Goal: Transaction & Acquisition: Purchase product/service

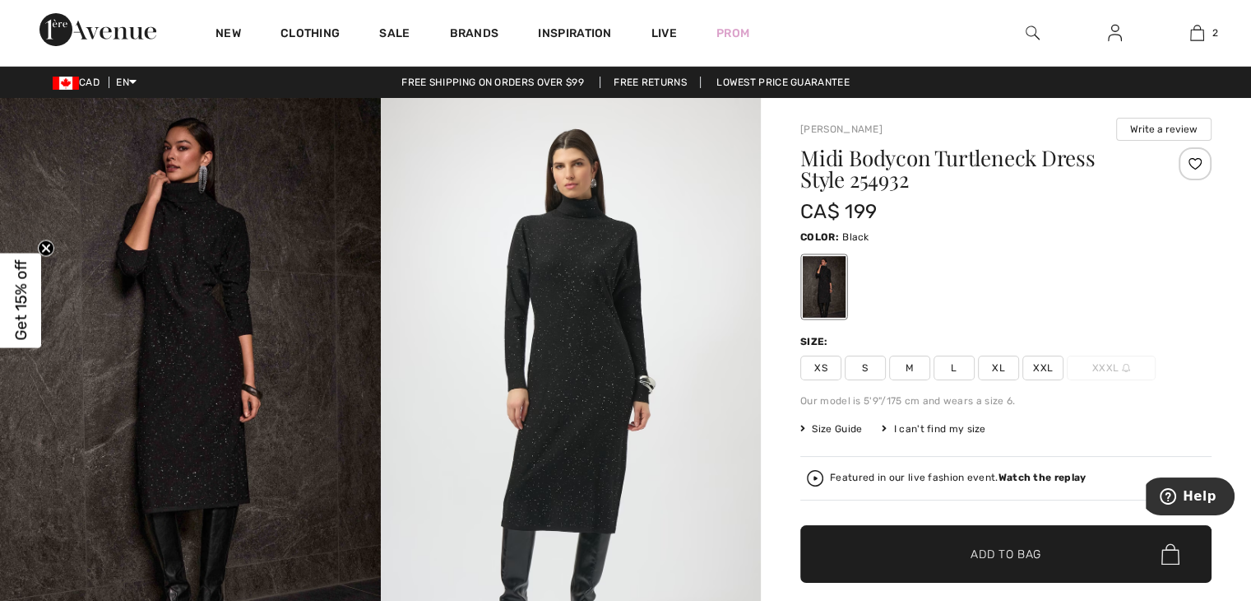
scroll to position [10, 0]
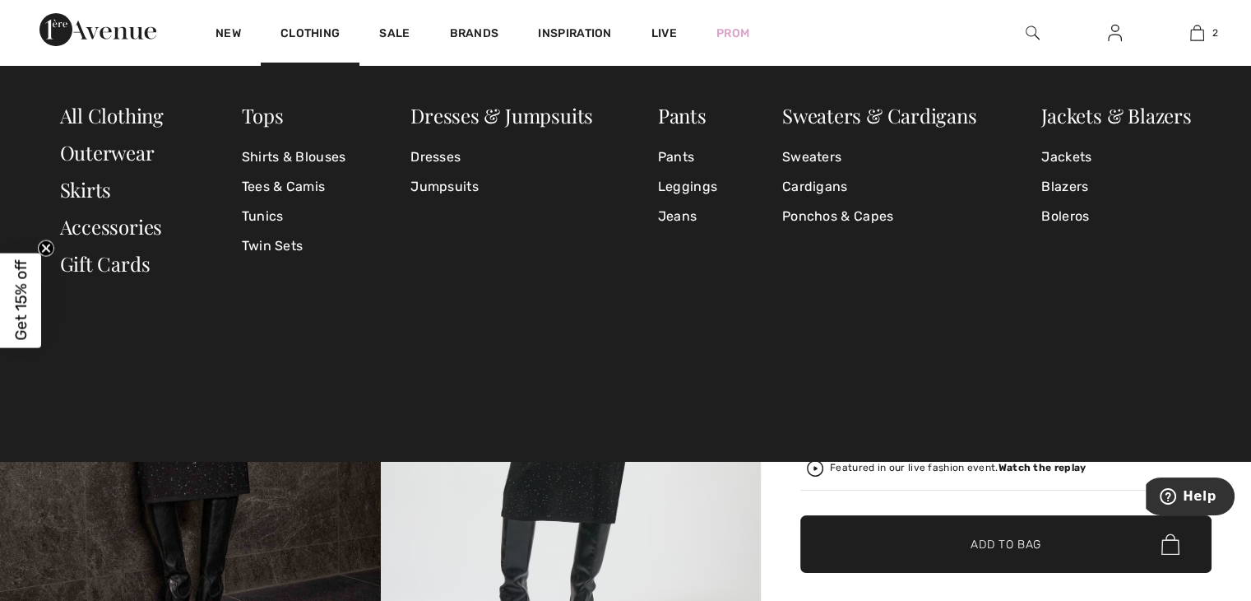
click at [303, 23] on div "Clothing" at bounding box center [310, 33] width 99 height 66
click at [125, 152] on link "Outerwear" at bounding box center [107, 152] width 95 height 26
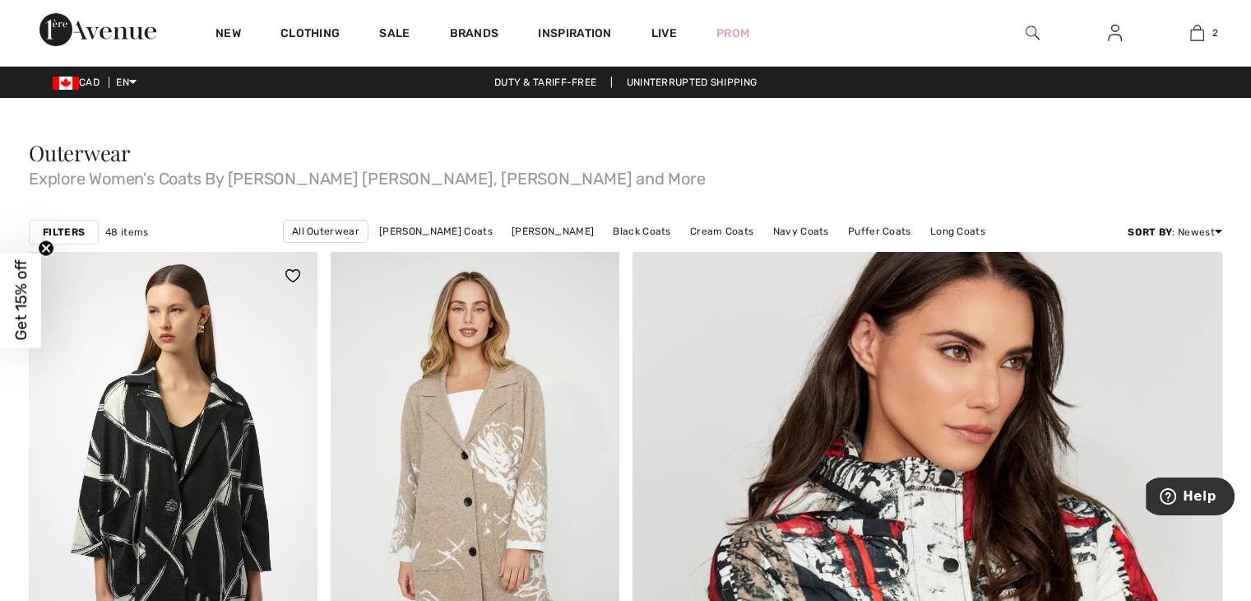
click at [249, 278] on div at bounding box center [283, 285] width 68 height 68
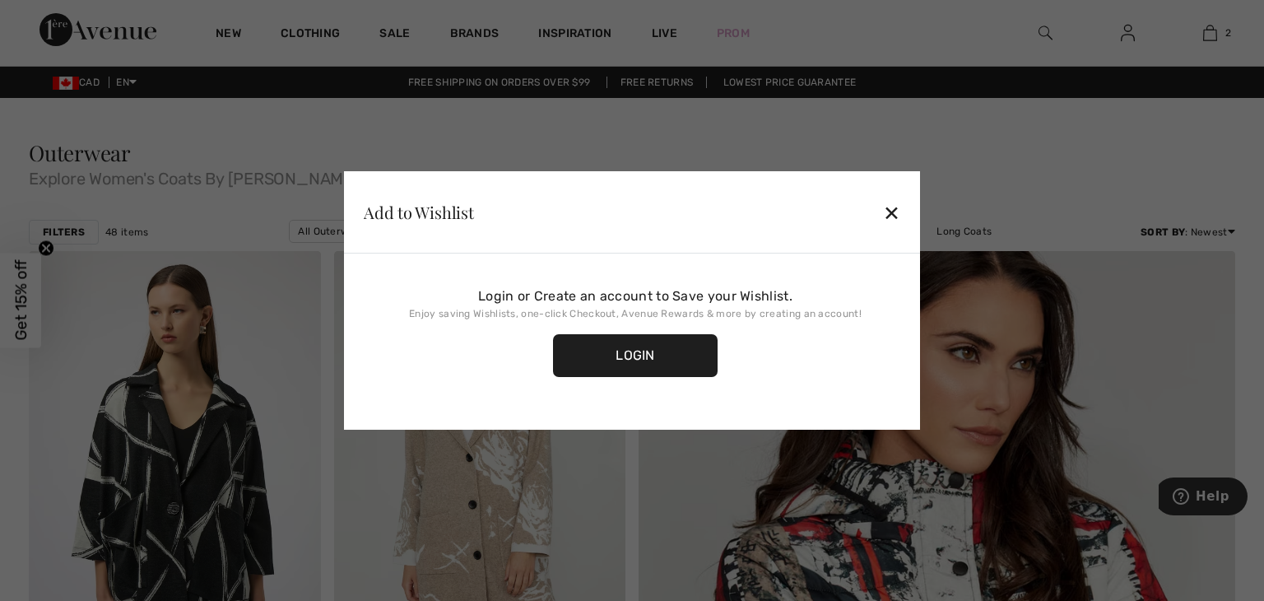
click at [899, 211] on div "✕" at bounding box center [891, 212] width 17 height 35
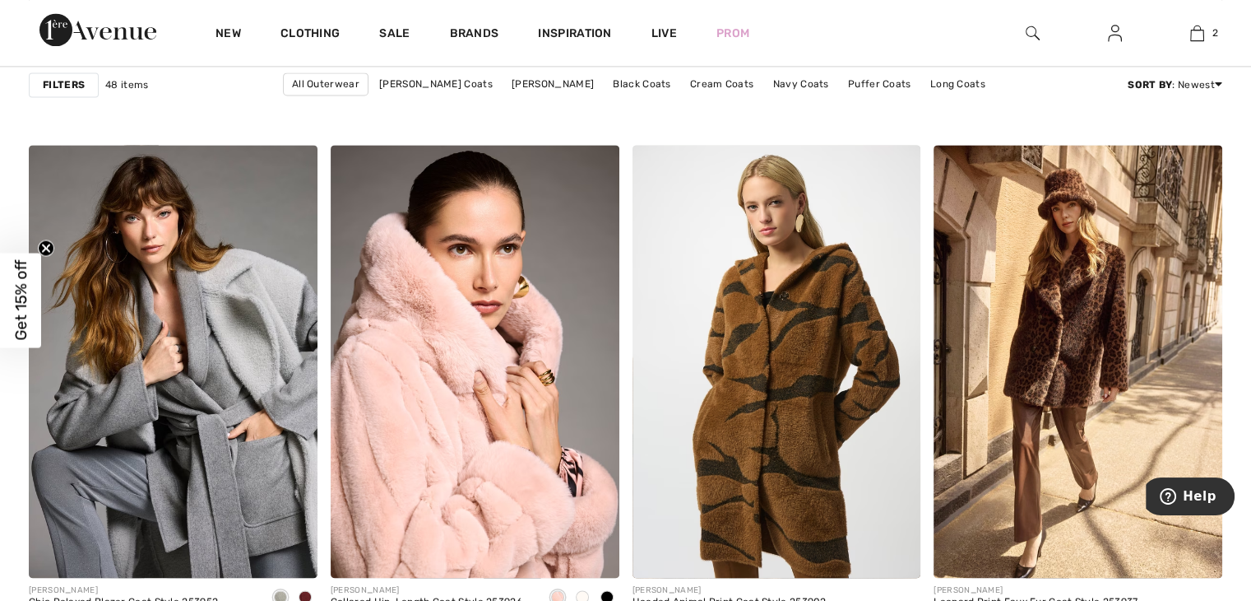
scroll to position [2387, 0]
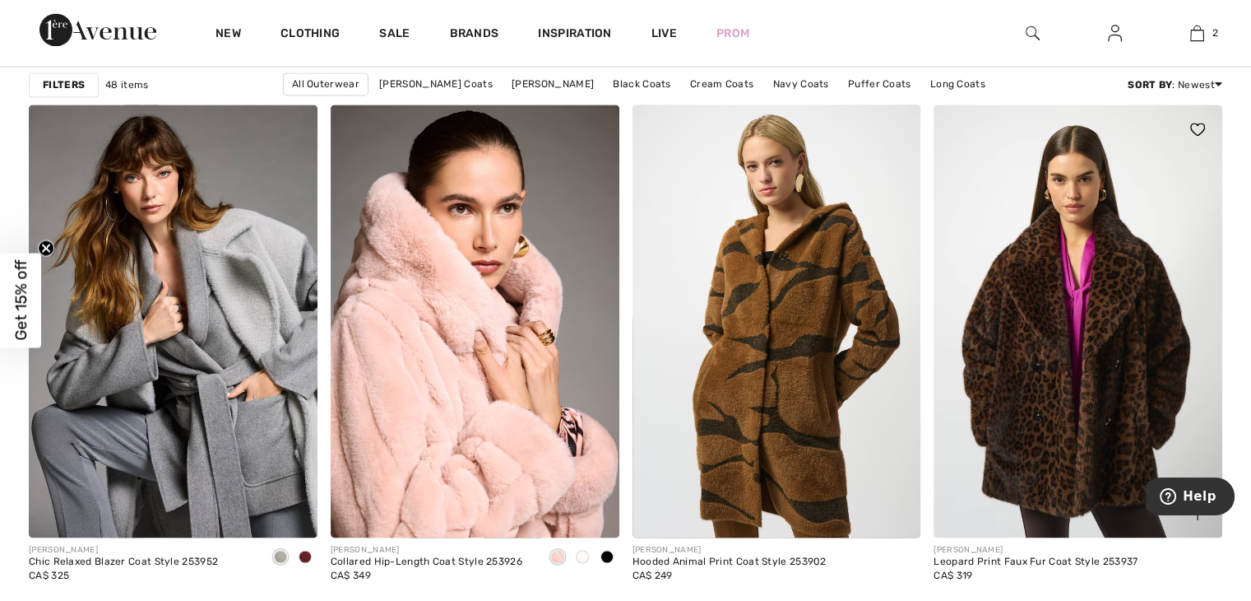
click at [1066, 334] on img at bounding box center [1078, 320] width 289 height 433
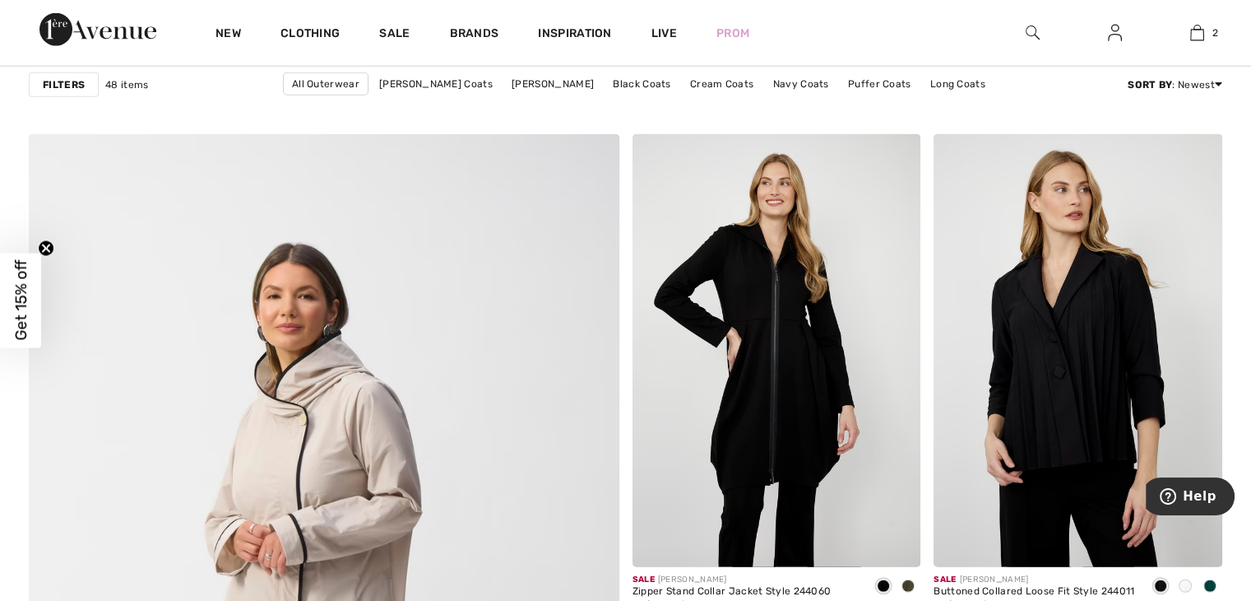
scroll to position [4151, 0]
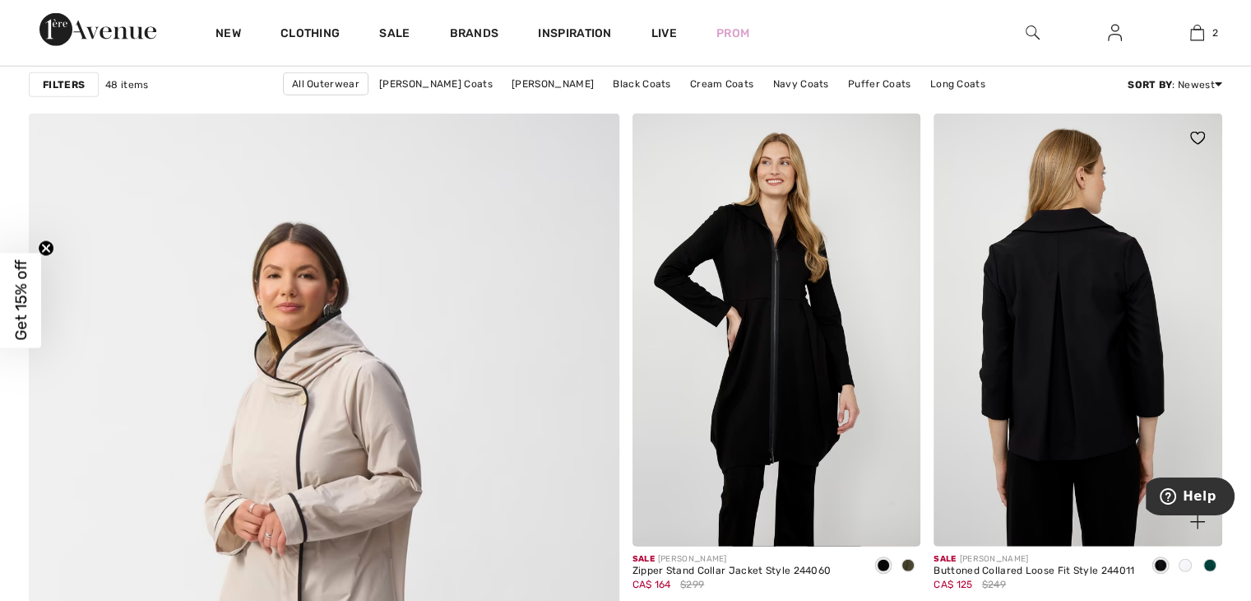
click at [1212, 293] on img at bounding box center [1078, 330] width 289 height 433
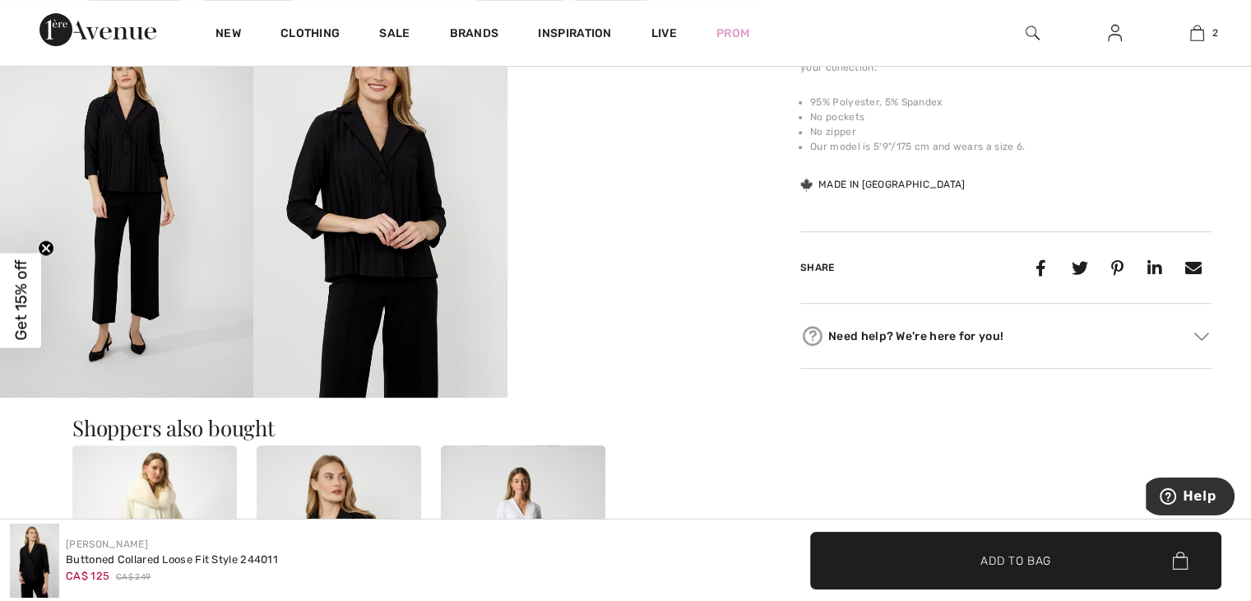
scroll to position [608, 0]
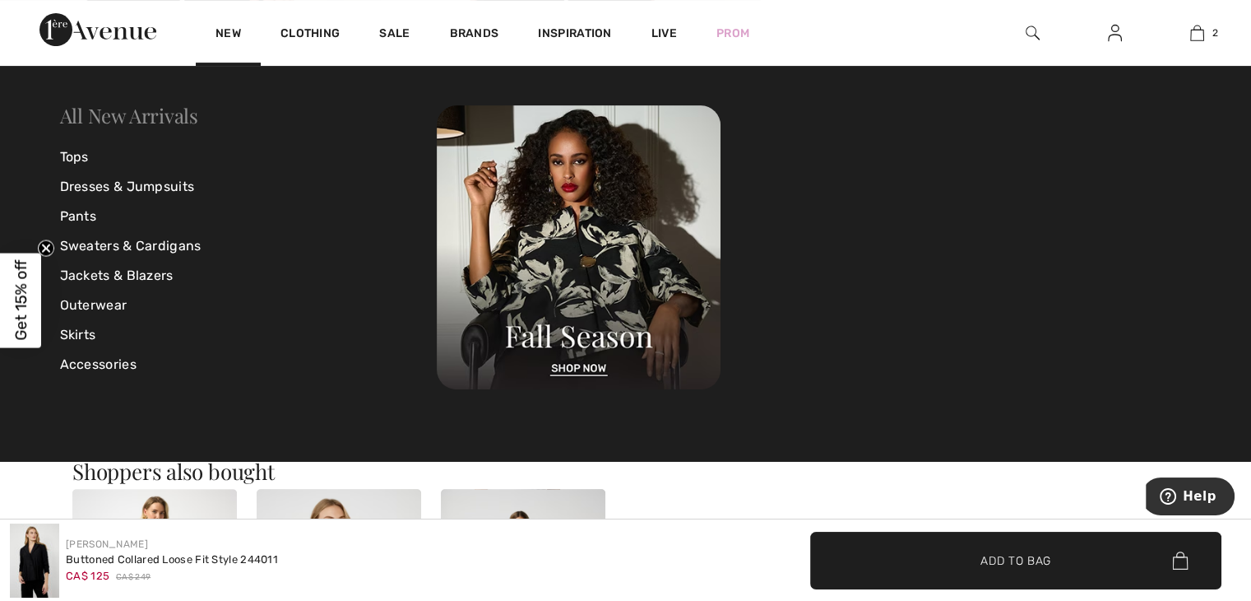
click at [144, 113] on link "All New Arrivals" at bounding box center [129, 115] width 138 height 26
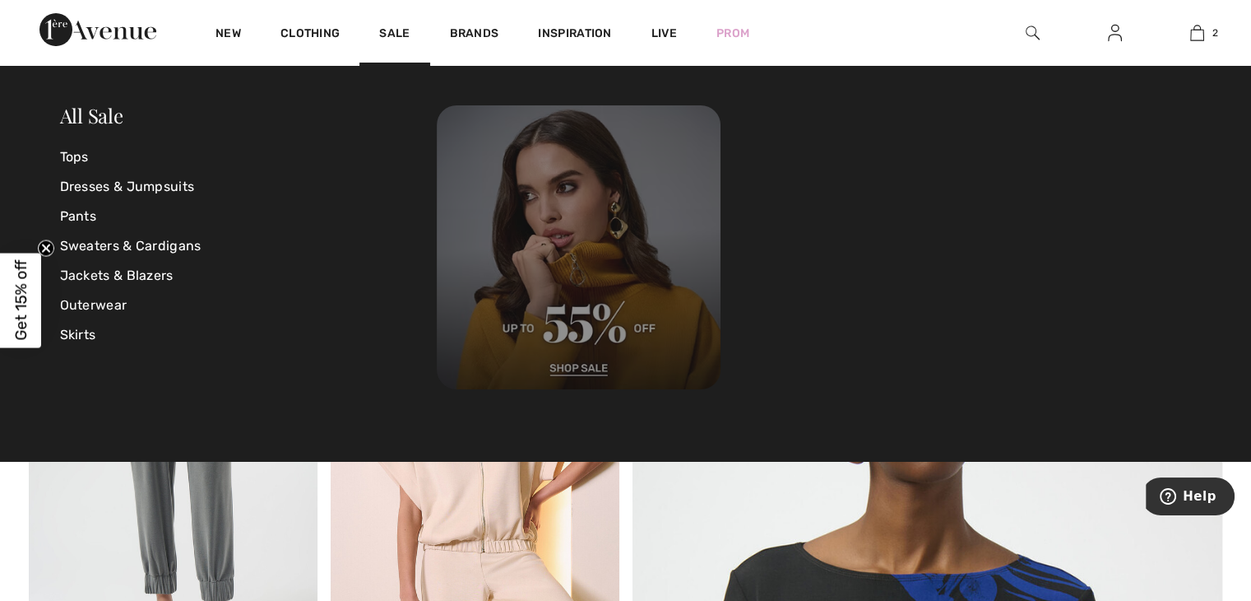
click at [593, 302] on img at bounding box center [579, 247] width 284 height 284
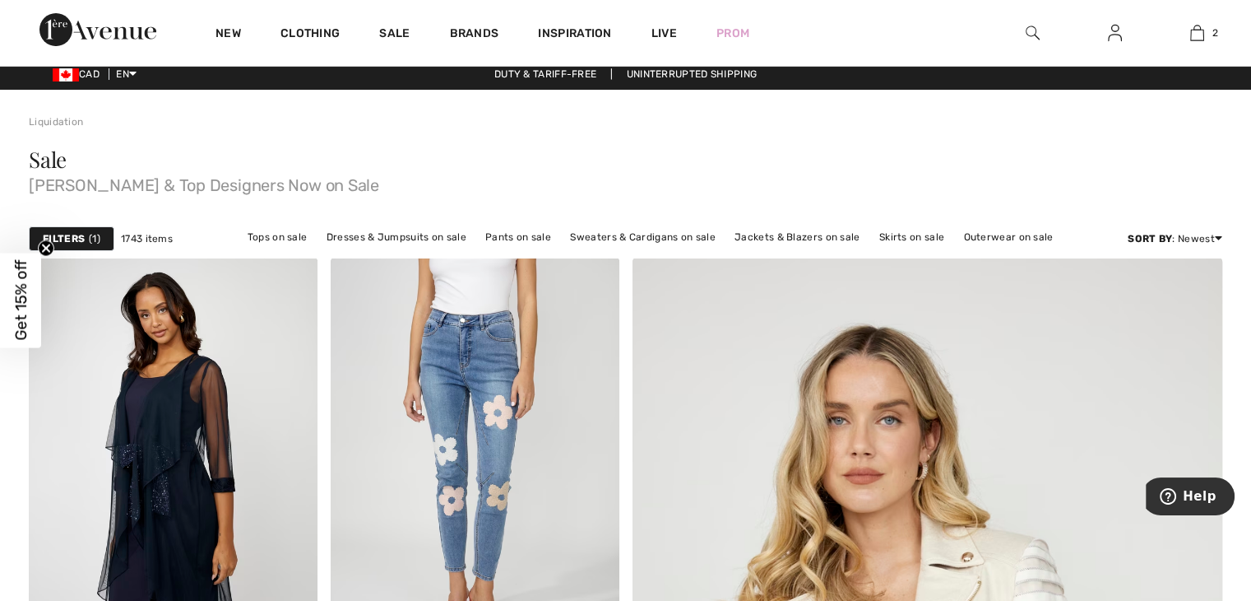
scroll to position [15, 0]
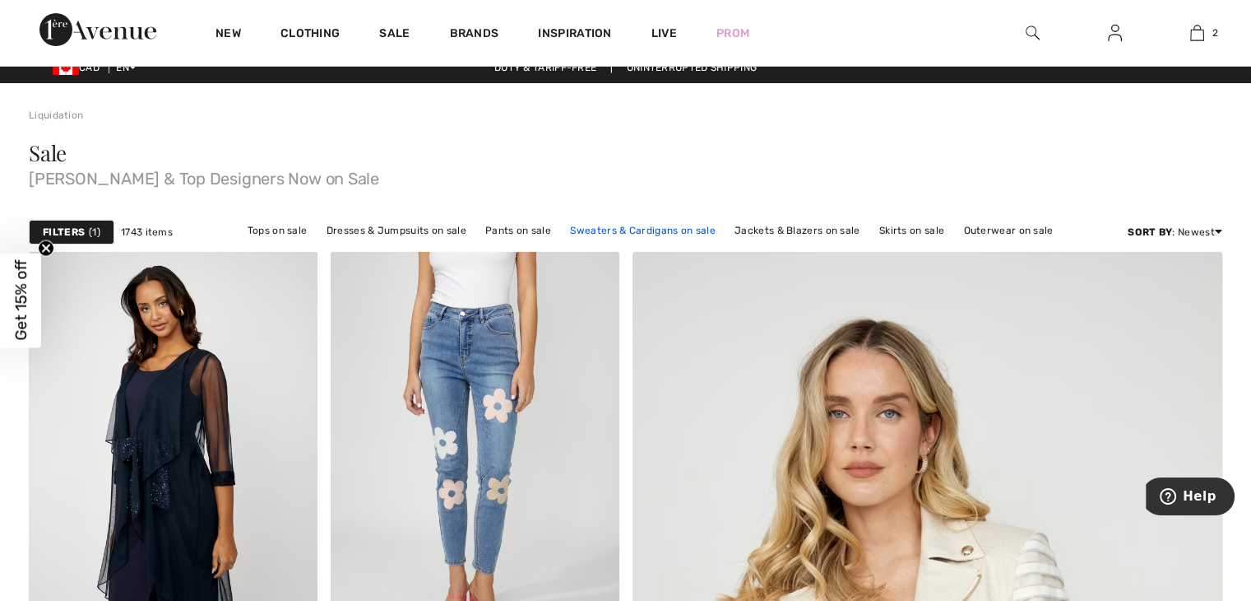
click at [606, 225] on link "Sweaters & Cardigans on sale" at bounding box center [642, 230] width 161 height 21
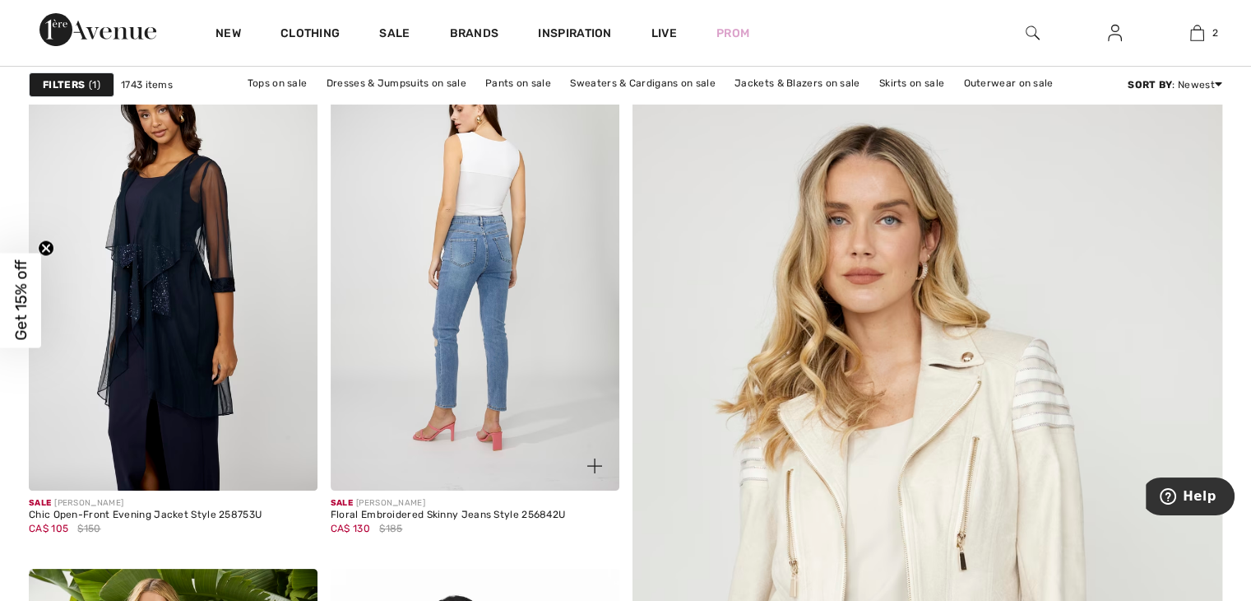
scroll to position [340, 0]
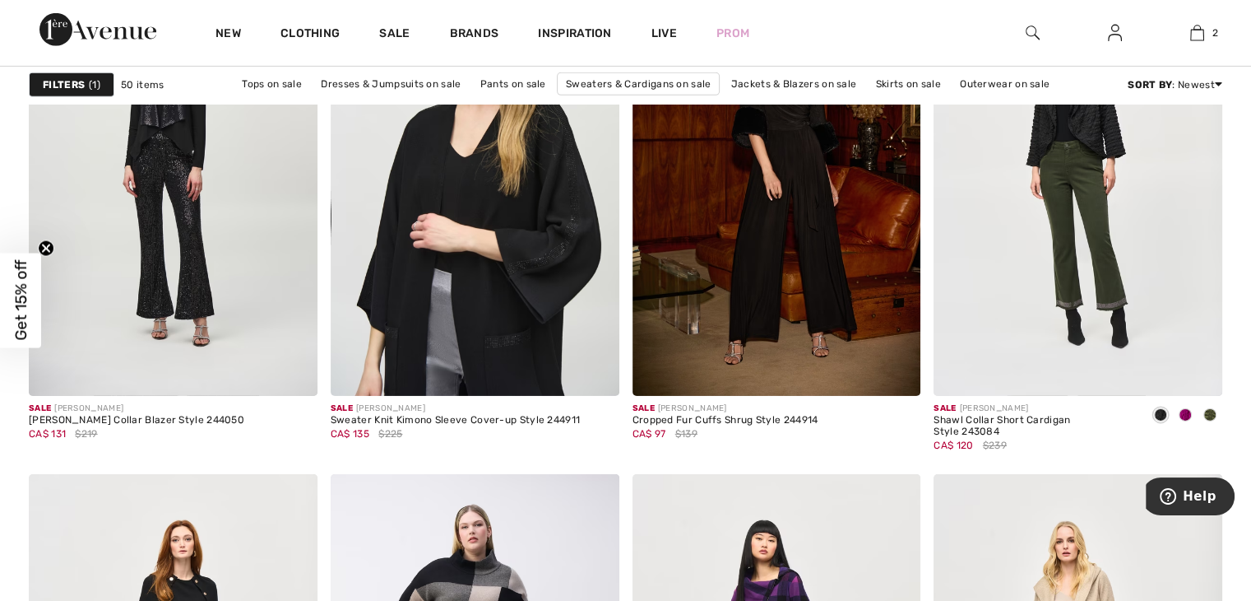
scroll to position [5365, 0]
